Goal: Information Seeking & Learning: Learn about a topic

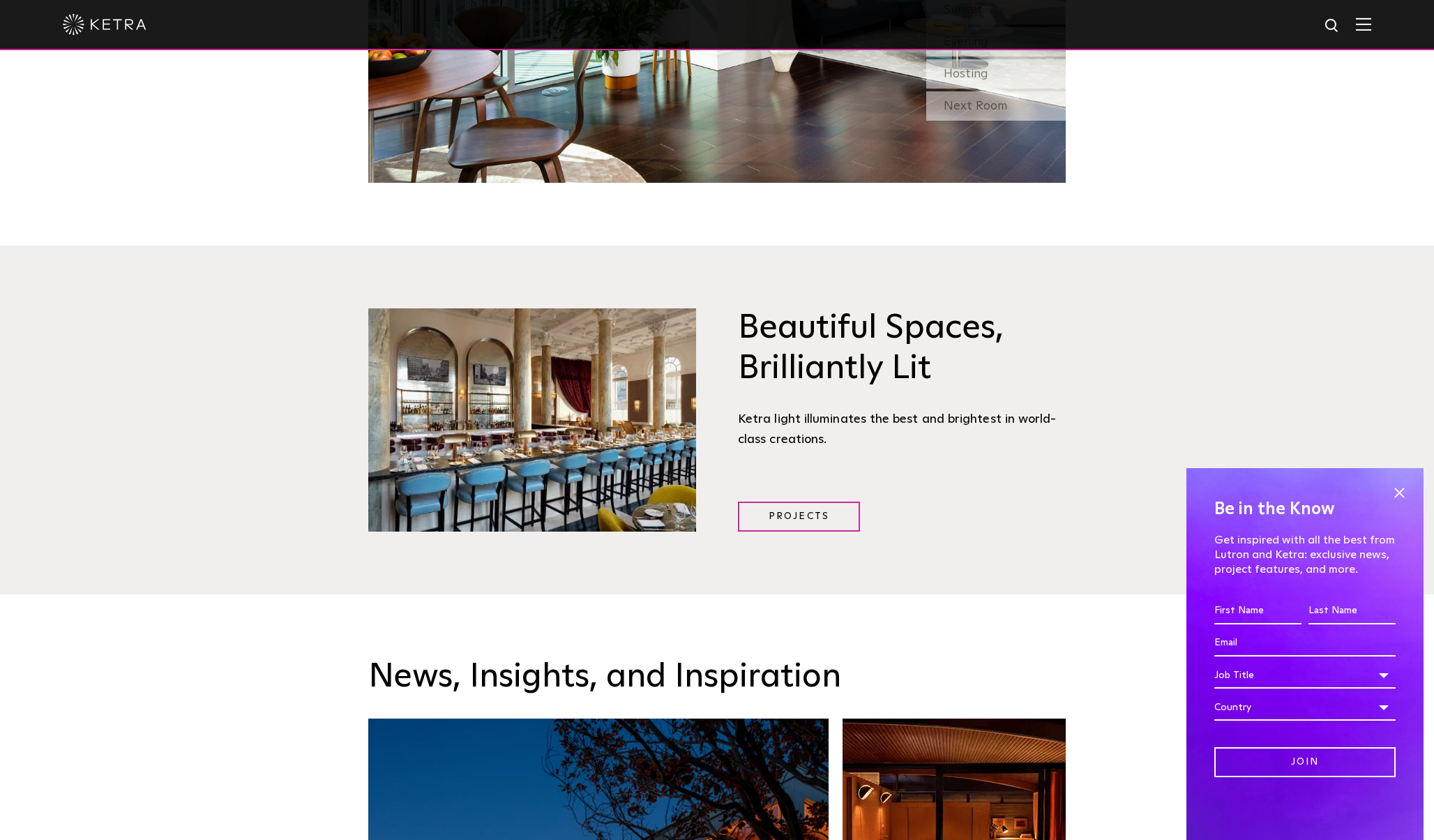
scroll to position [1815, 0]
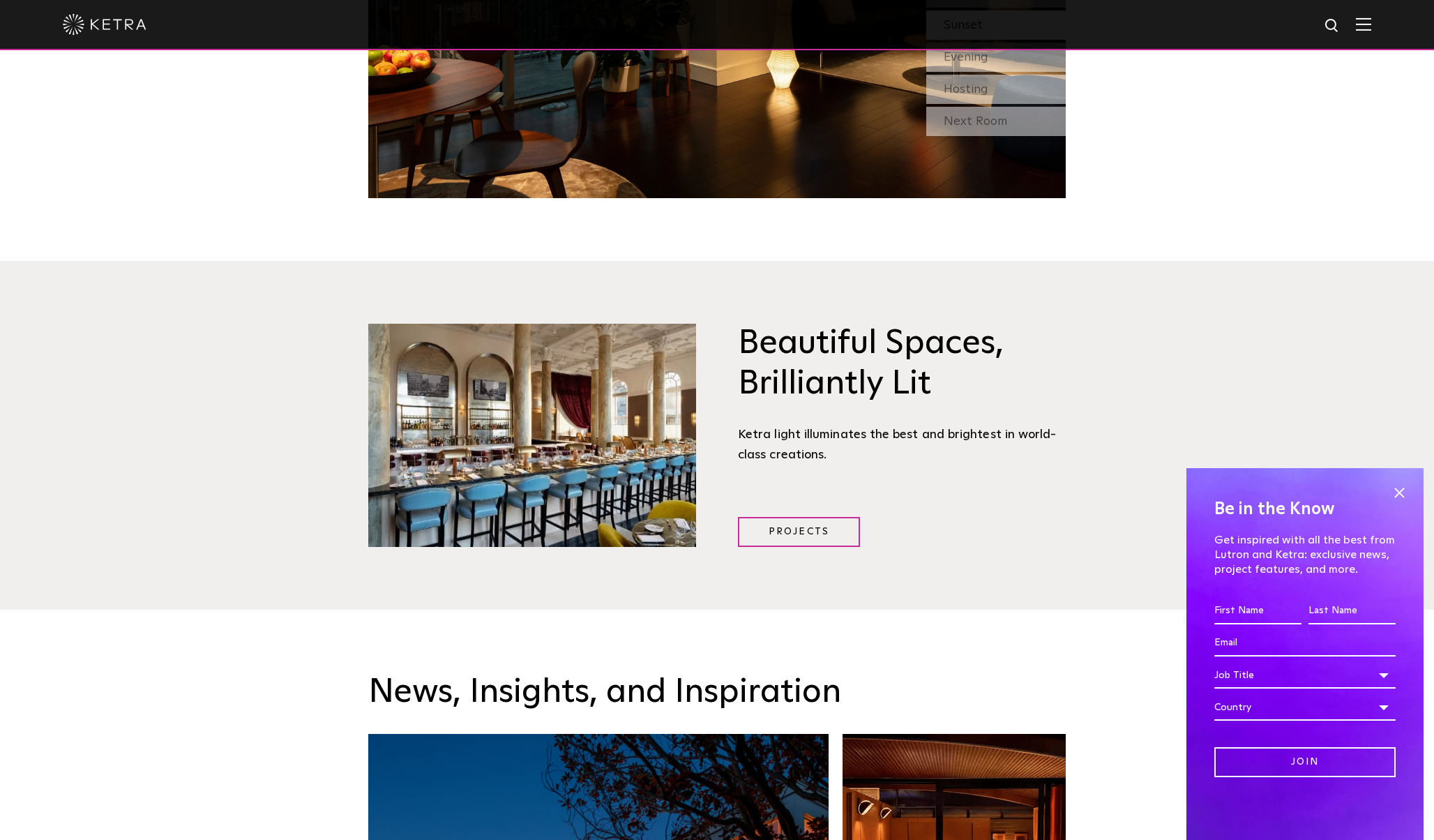
click at [1356, 28] on img at bounding box center [1363, 23] width 15 height 14
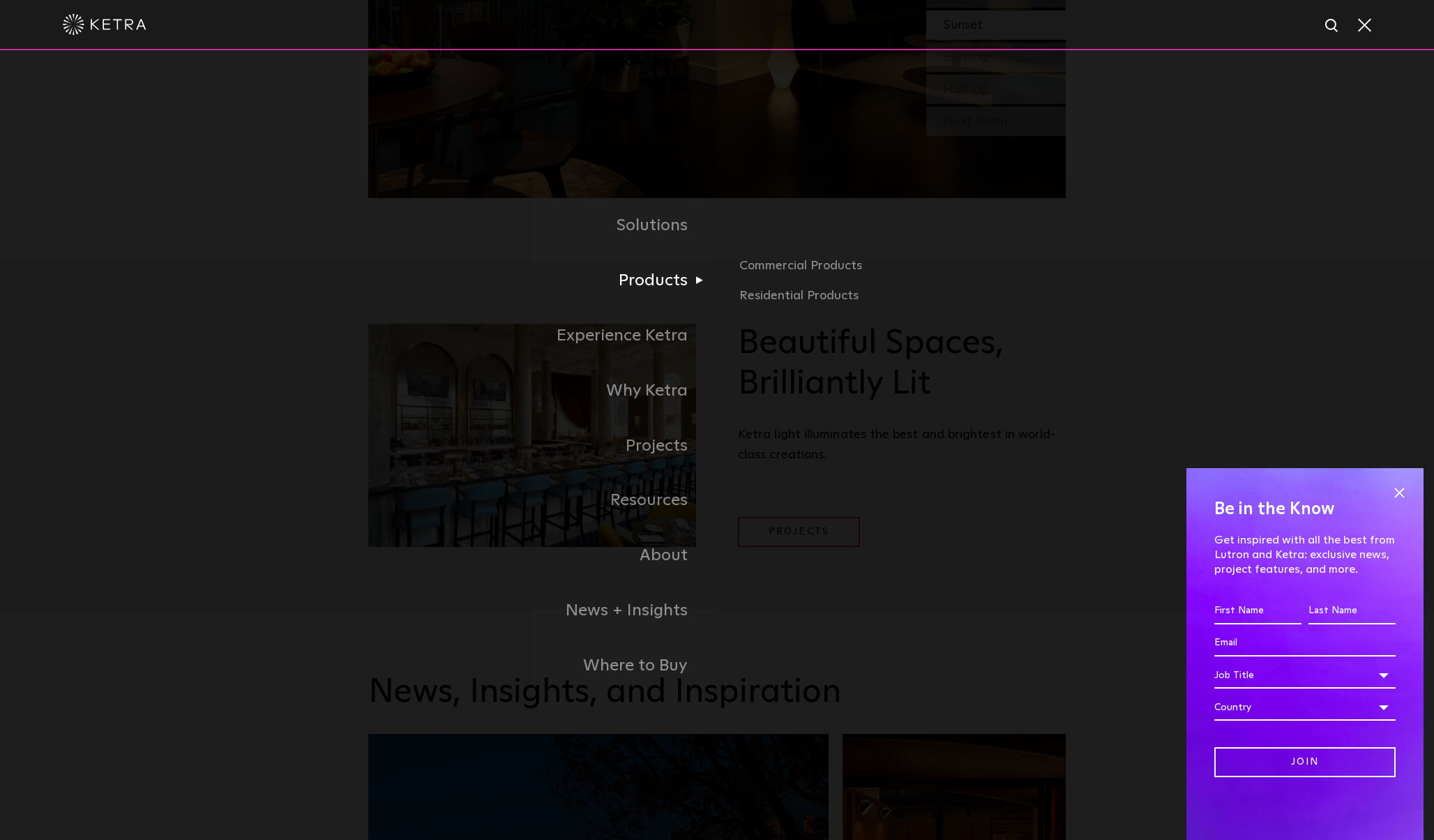
click at [662, 286] on link "Products" at bounding box center [543, 280] width 349 height 55
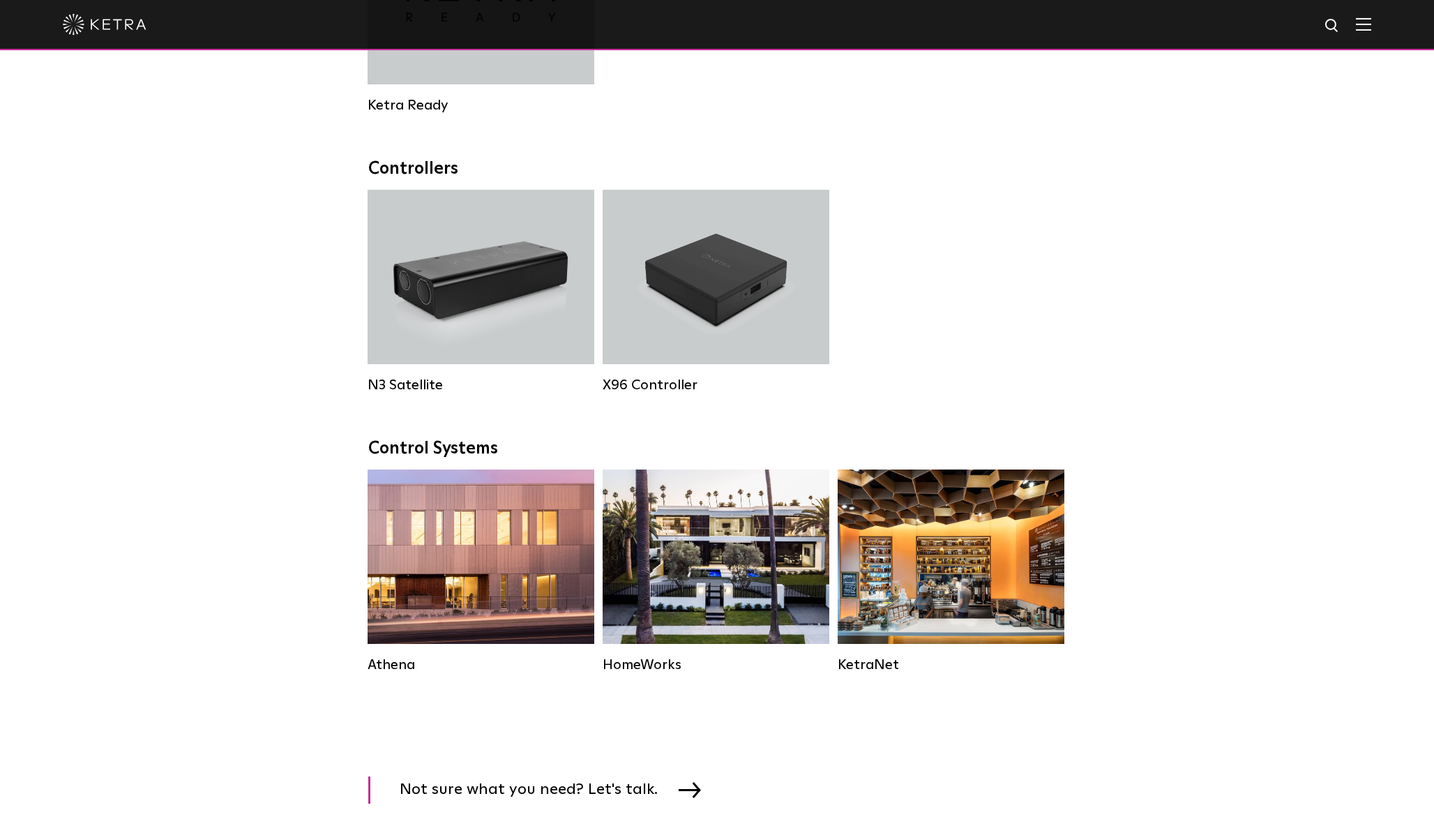
scroll to position [1685, 0]
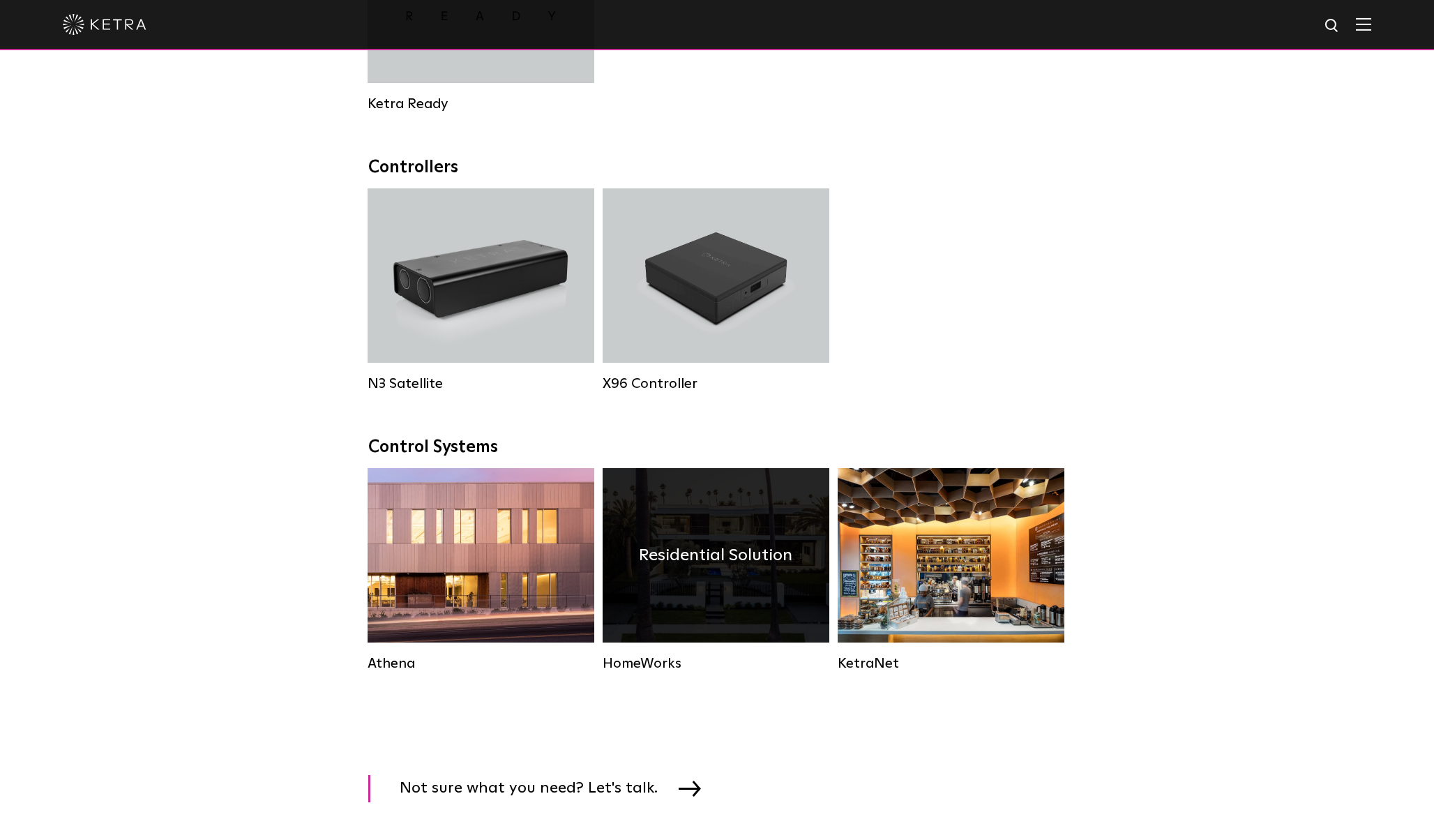
click at [722, 557] on h4 "Residential Solution" at bounding box center [716, 554] width 153 height 26
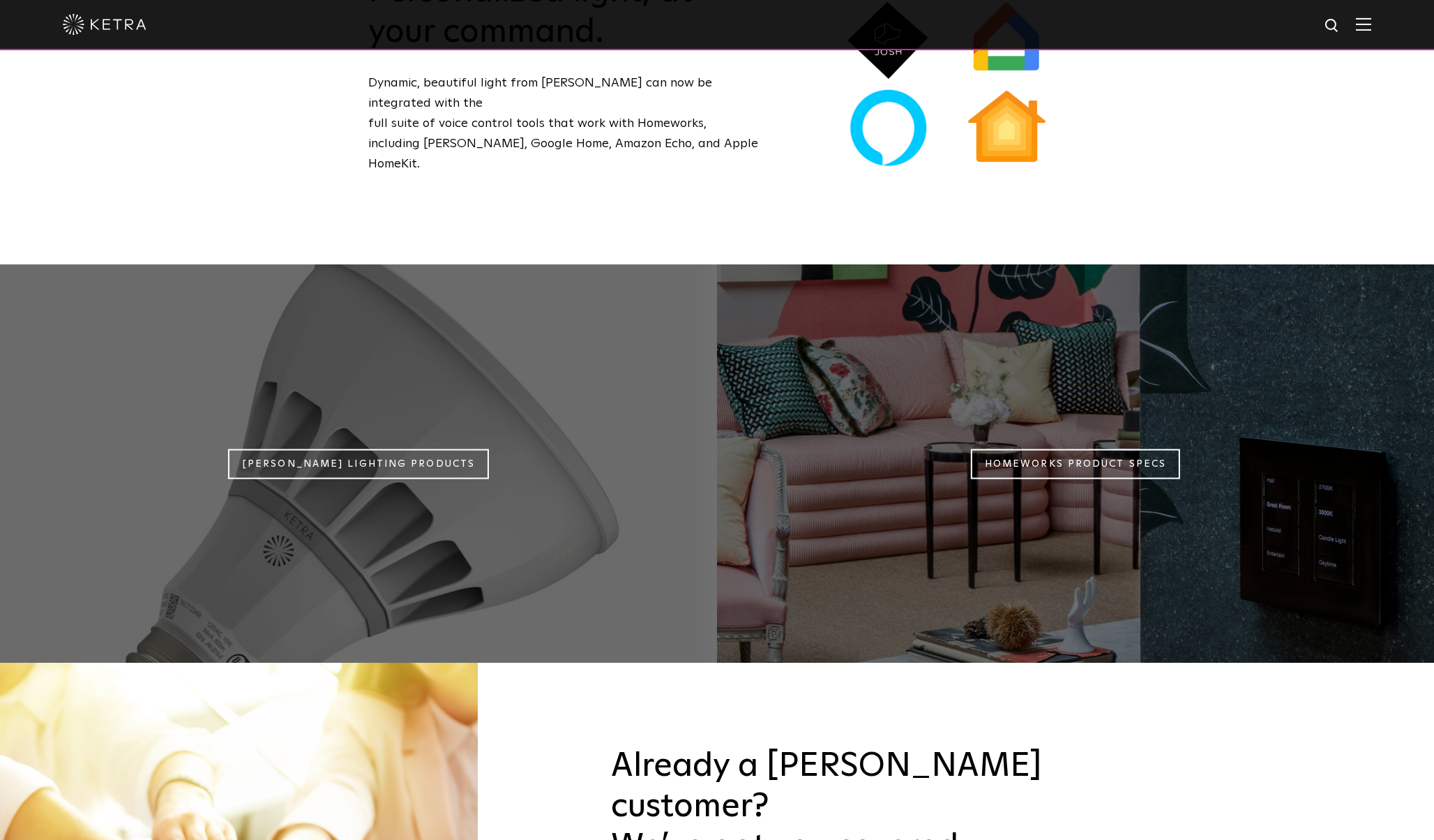
scroll to position [1260, 0]
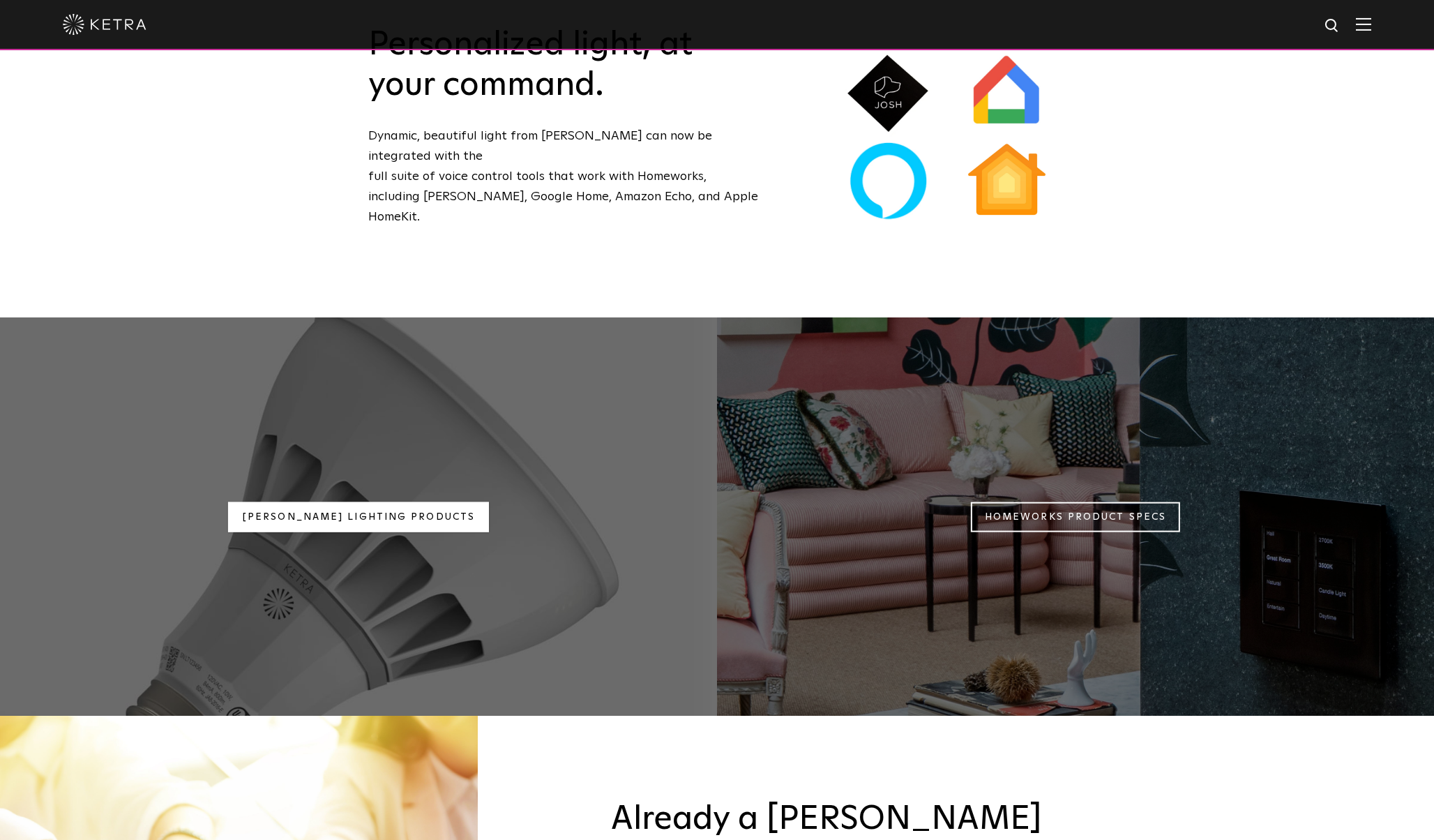
click at [275, 501] on link "Ketra Lighting Products" at bounding box center [358, 516] width 260 height 30
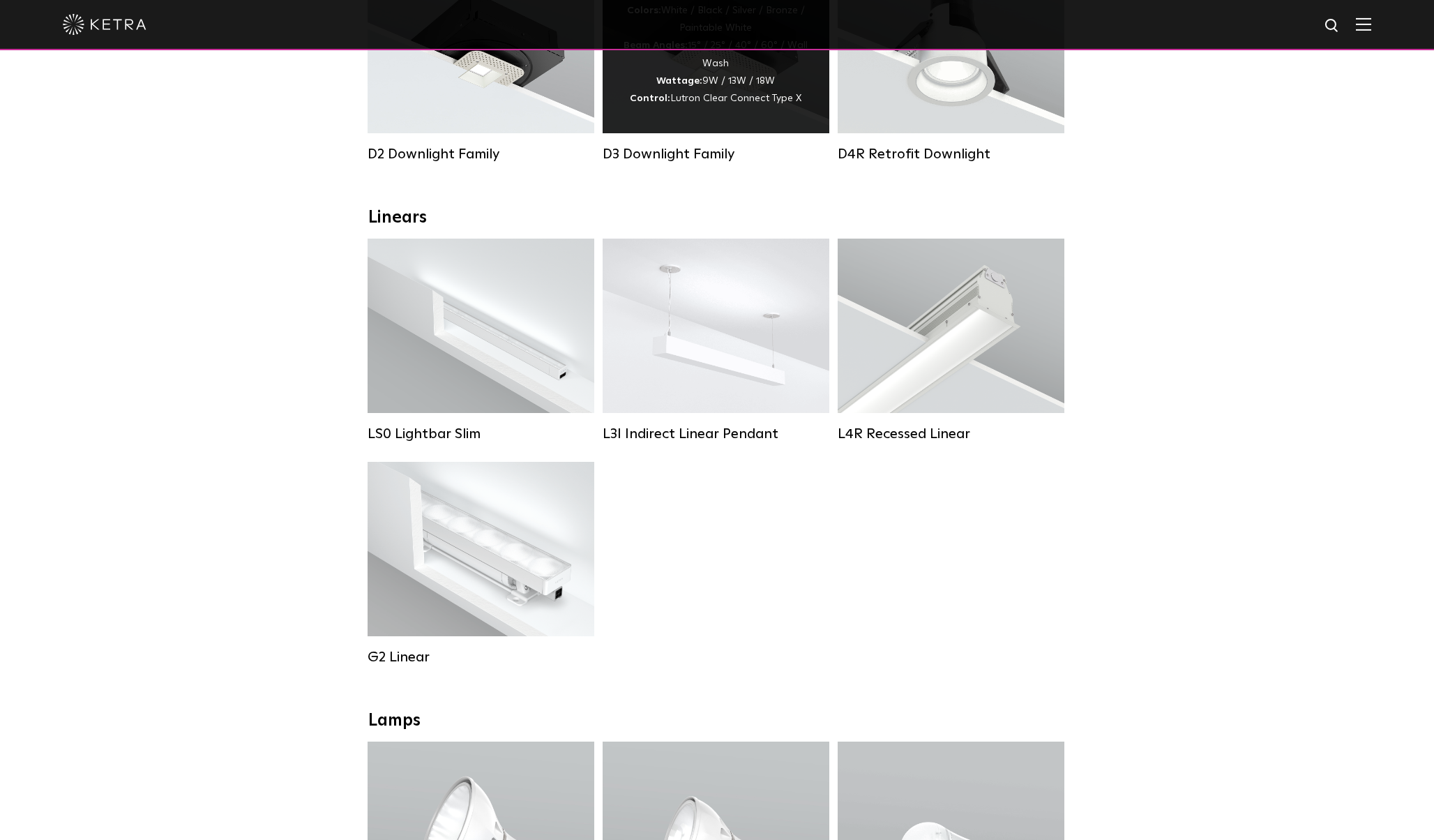
scroll to position [458, 0]
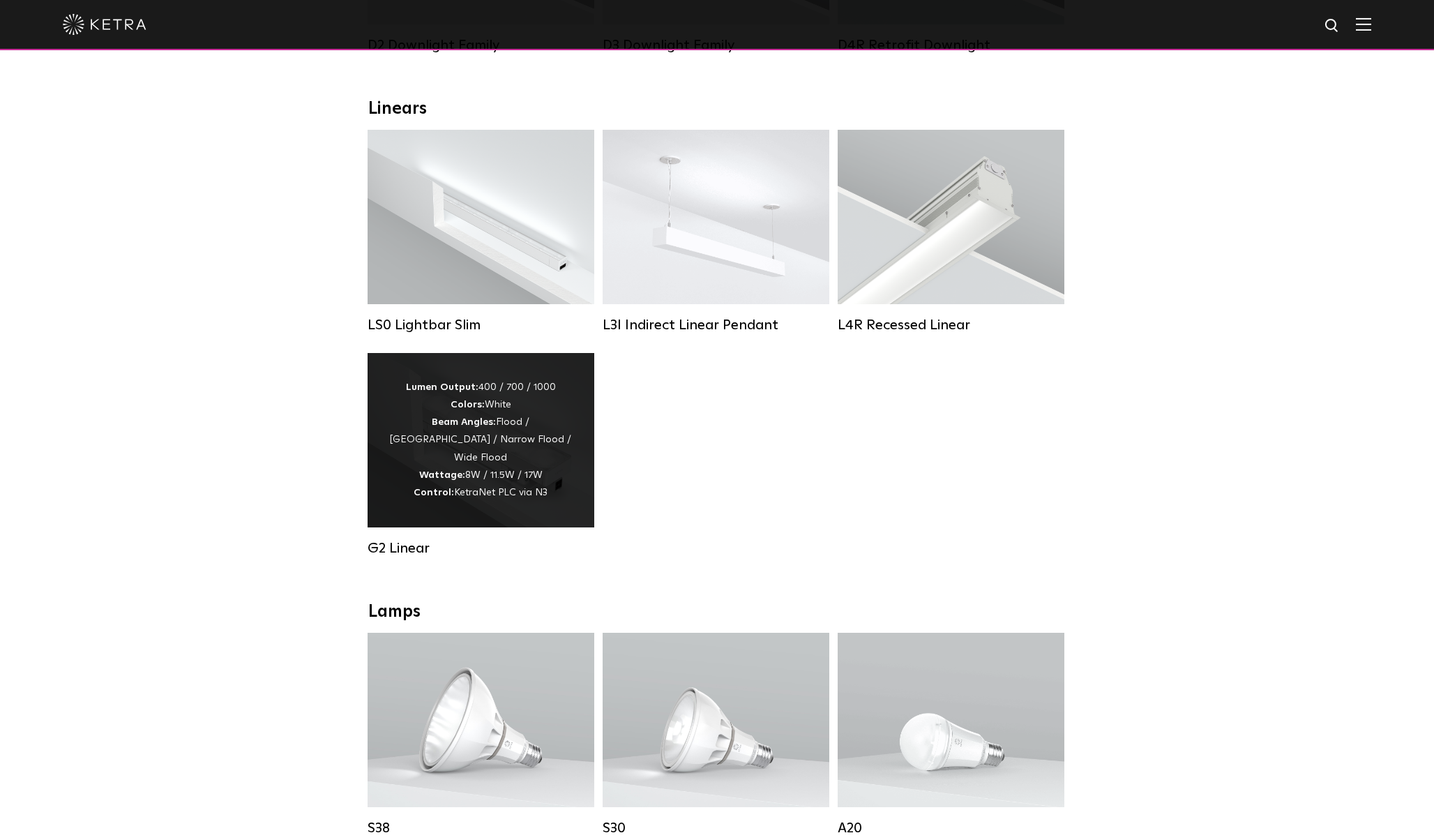
click at [534, 435] on div "Lumen Output: 400 / 700 / 1000 Colors: White Beam Angles: Flood / Graze / Narro…" at bounding box center [480, 440] width 185 height 123
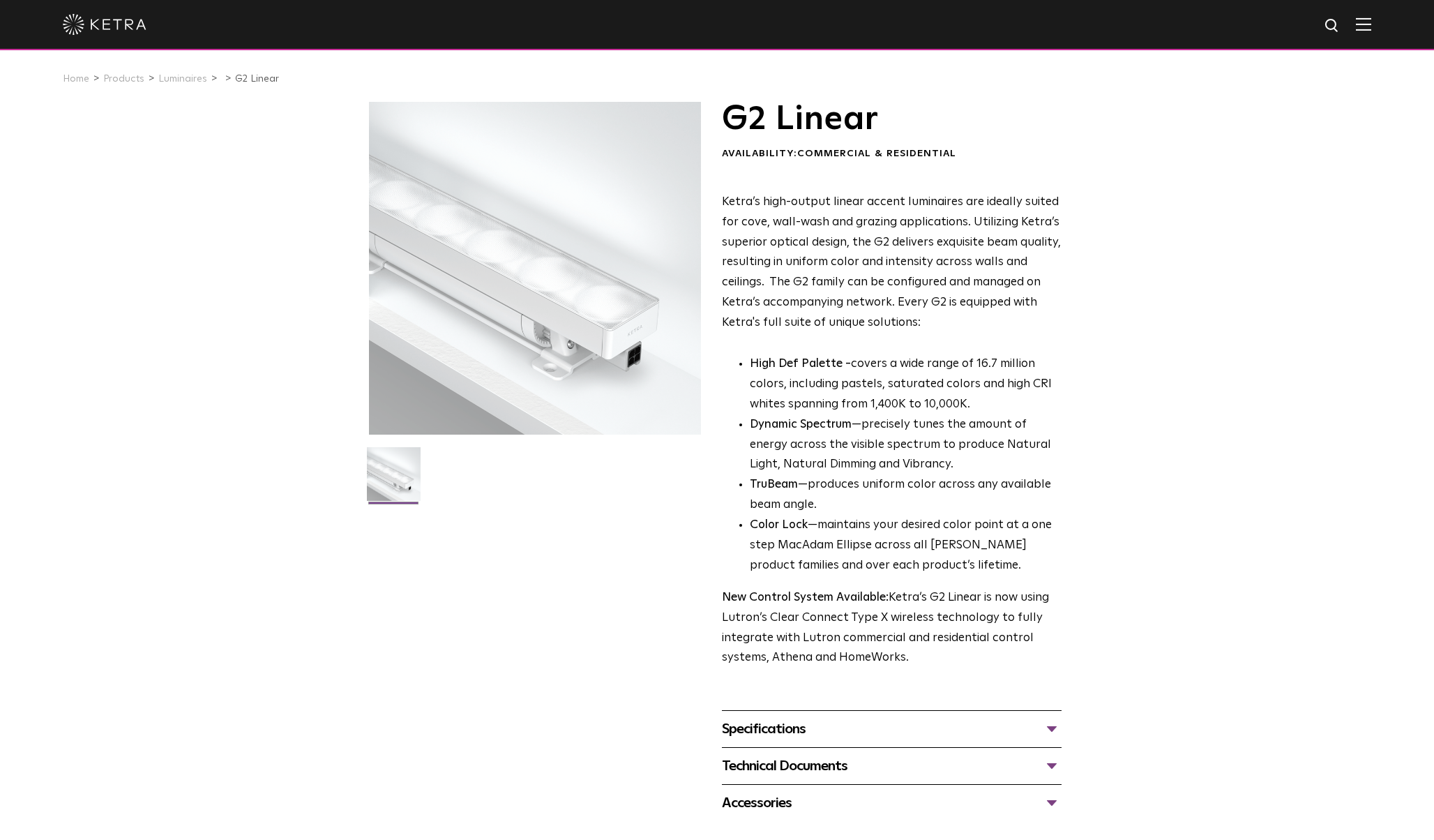
scroll to position [25, 0]
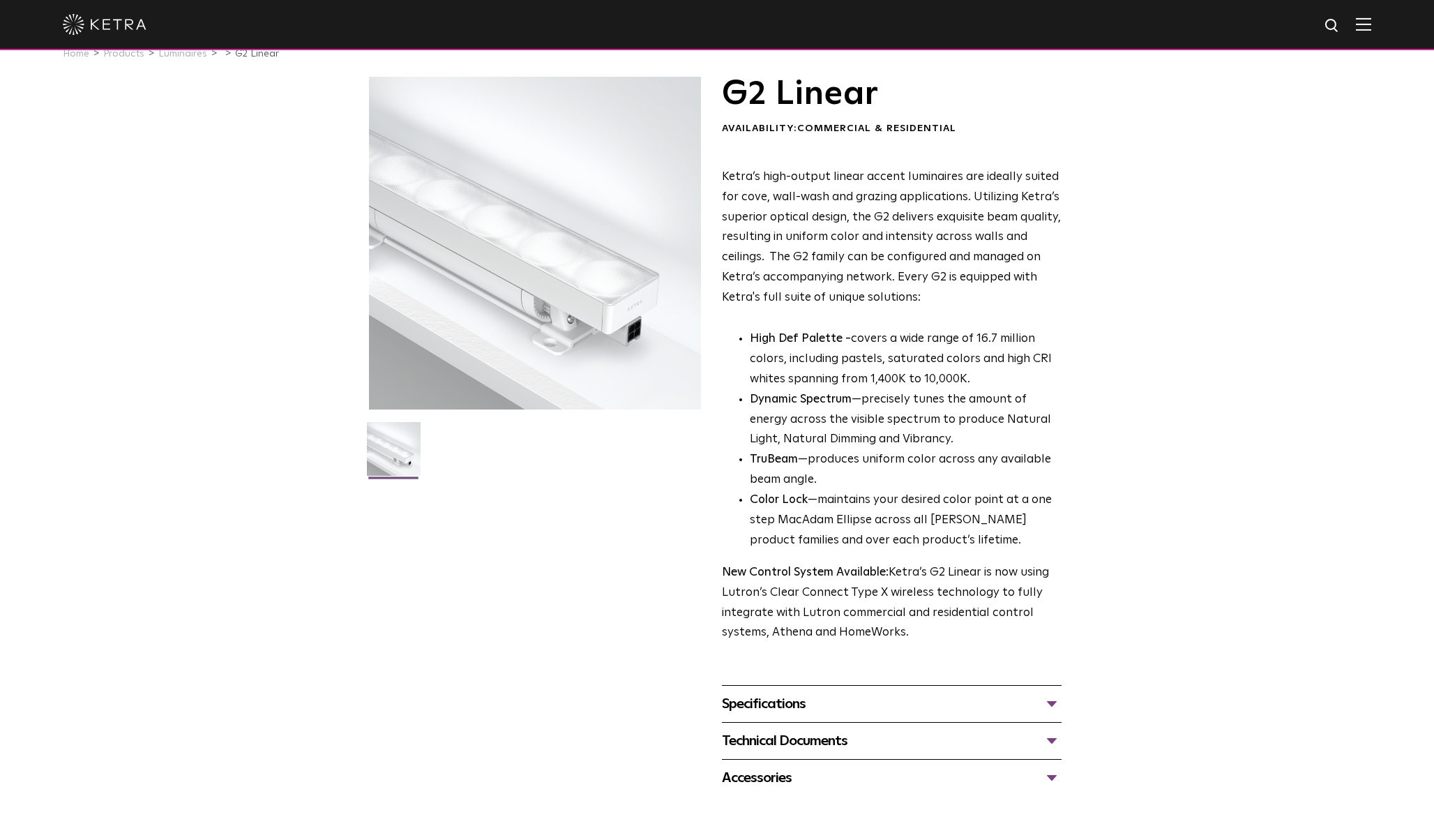
click at [882, 692] on div "Specifications" at bounding box center [891, 703] width 340 height 23
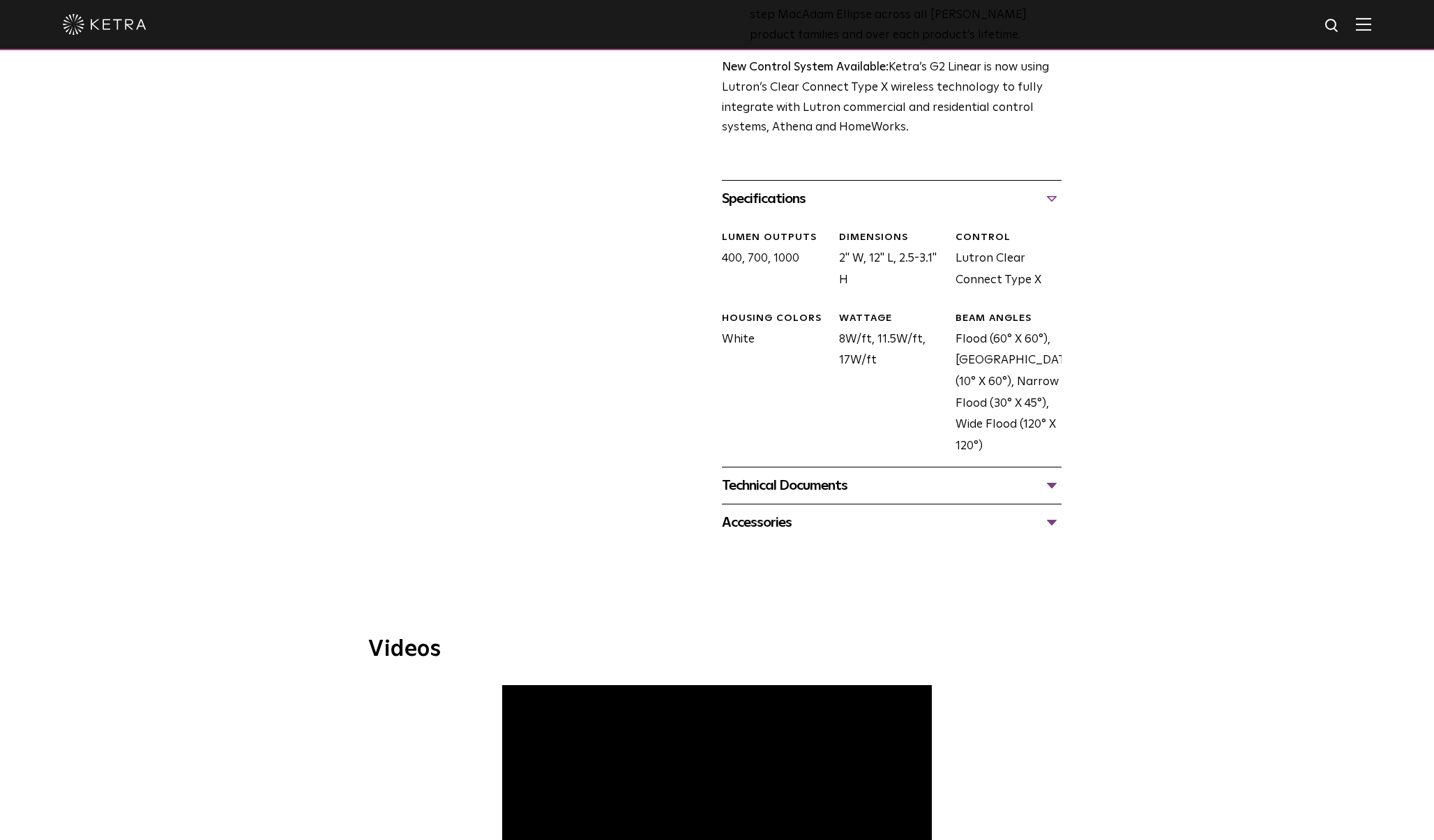
scroll to position [594, 0]
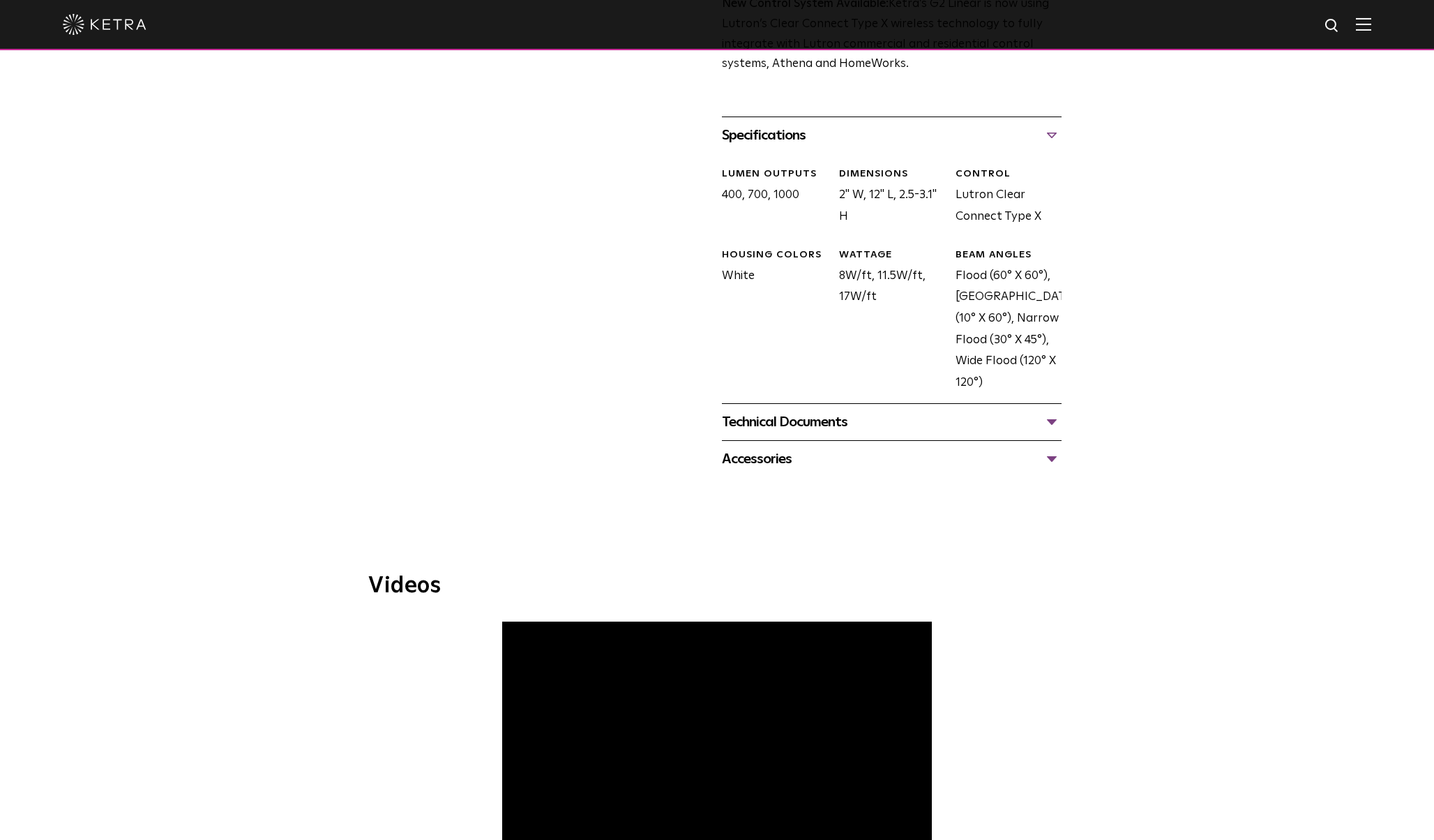
click at [852, 385] on div "LUMEN OUTPUTS 400, 700, 1000 DIMENSIONS 2" W, 12" L, 2.5-3.1" H CONTROL Lutron …" at bounding box center [886, 290] width 350 height 275
click at [850, 411] on div "Technical Documents" at bounding box center [891, 422] width 340 height 23
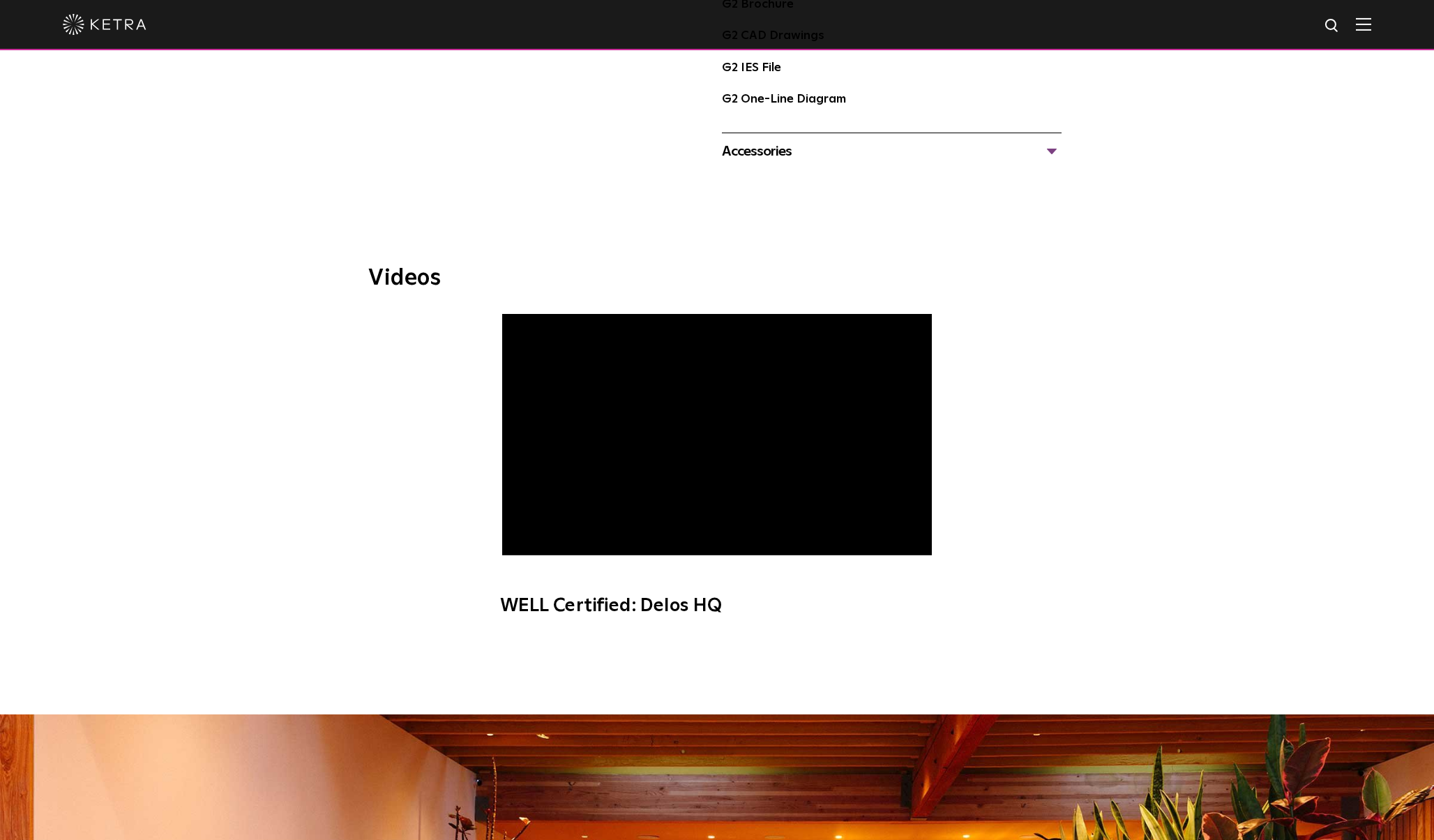
scroll to position [1349, 0]
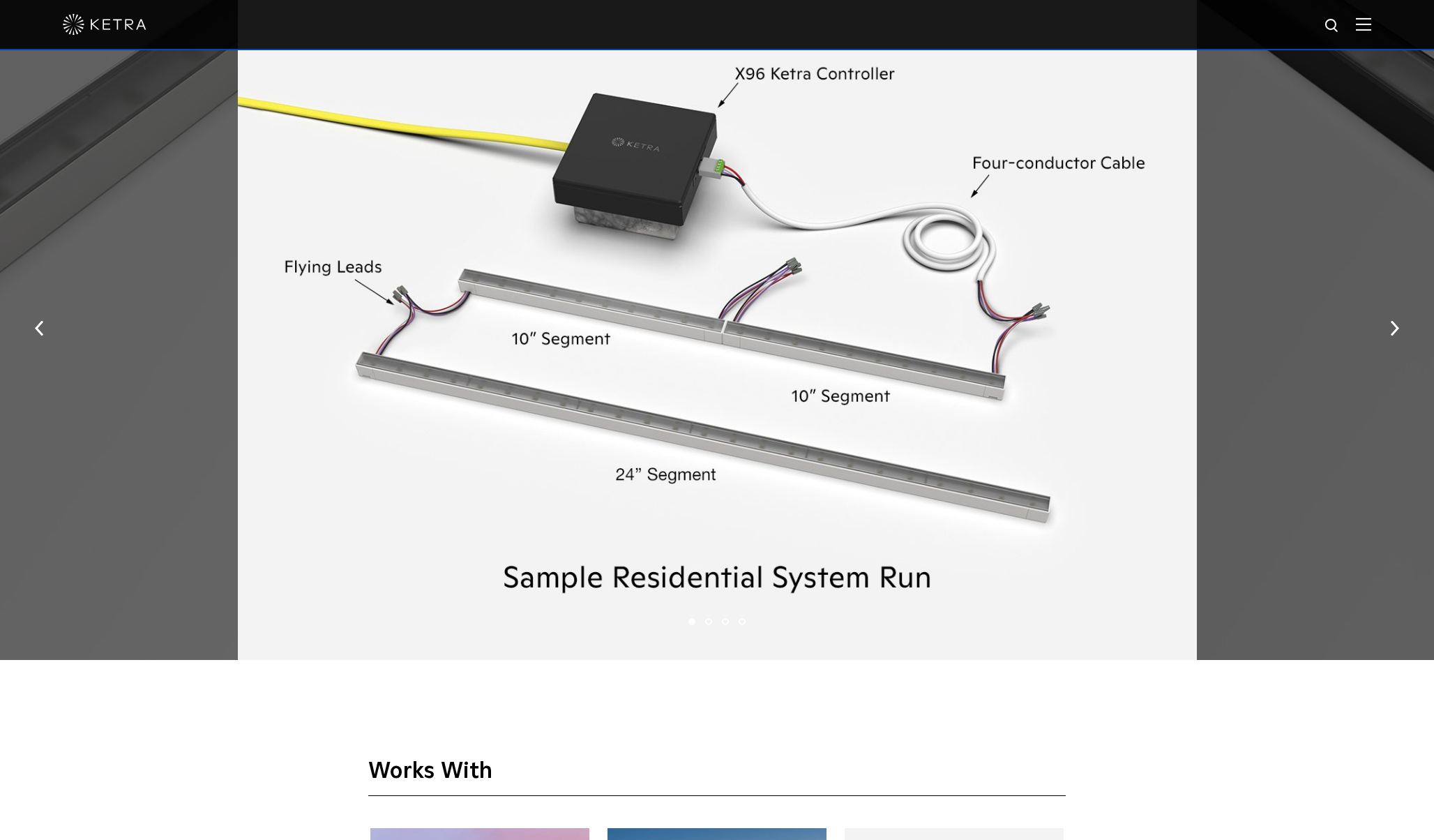
scroll to position [2213, 0]
